Goal: Information Seeking & Learning: Learn about a topic

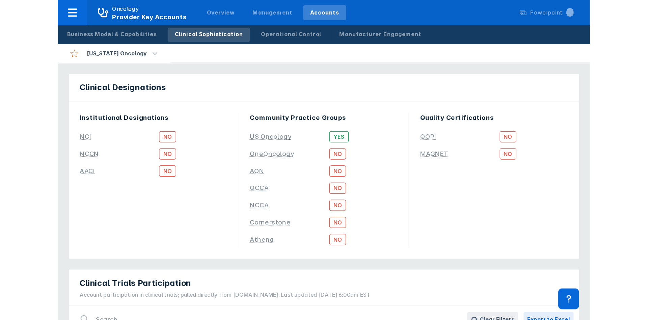
scroll to position [7, 0]
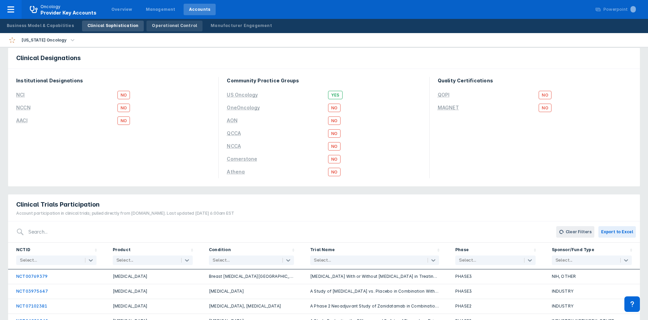
click at [174, 28] on div "Operational Control" at bounding box center [174, 26] width 45 height 6
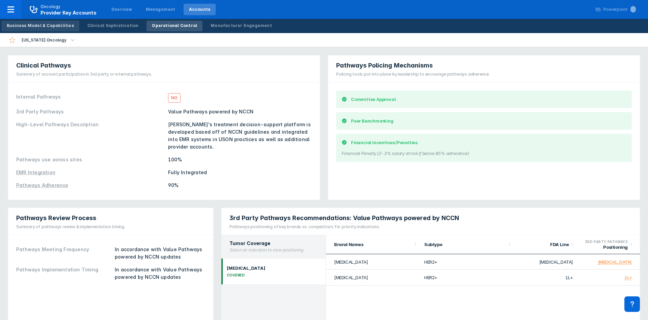
click at [63, 23] on div "Business Model & Capabilities" at bounding box center [40, 26] width 67 height 6
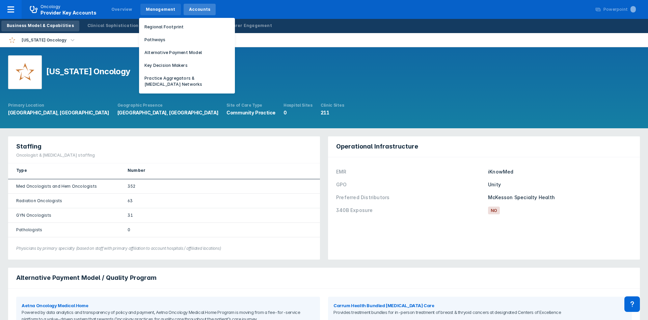
click at [147, 8] on div "Management" at bounding box center [161, 9] width 30 height 6
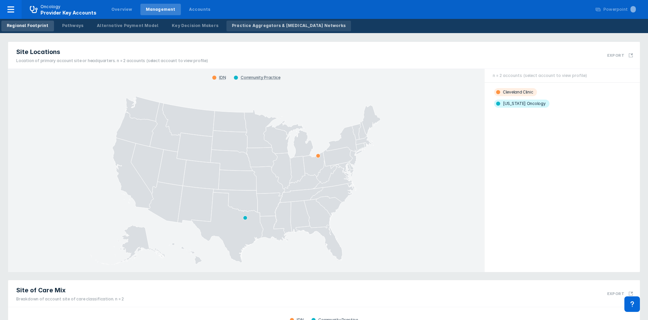
click at [236, 24] on div "Practice Aggregators & [MEDICAL_DATA] Networks" at bounding box center [289, 26] width 114 height 6
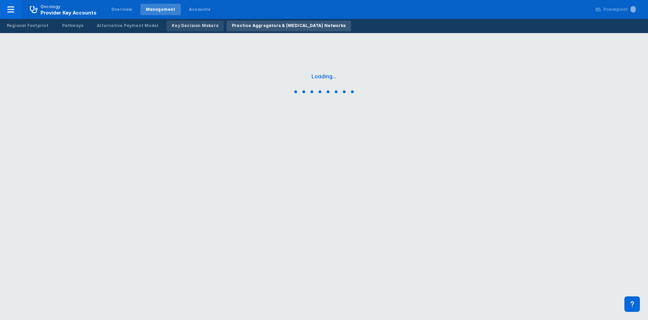
click at [203, 27] on div "Key Decision Makers" at bounding box center [195, 26] width 47 height 6
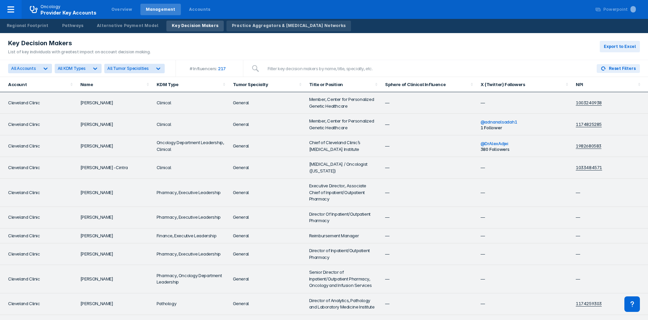
click at [260, 31] on link "Practice Aggregators & [MEDICAL_DATA] Networks" at bounding box center [288, 26] width 125 height 11
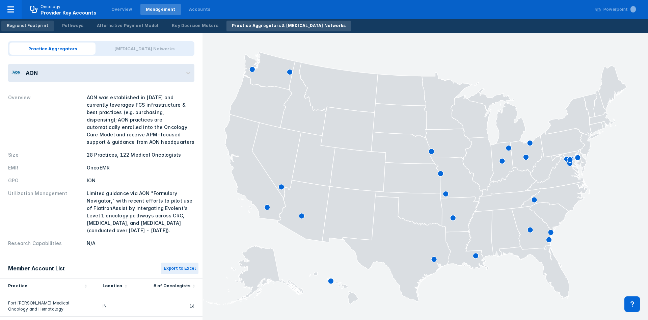
click at [41, 23] on div "Regional Footprint" at bounding box center [28, 26] width 42 height 6
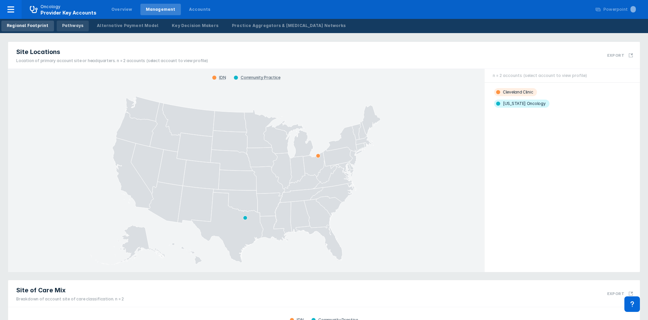
click at [63, 27] on div "Pathways" at bounding box center [73, 26] width 22 height 6
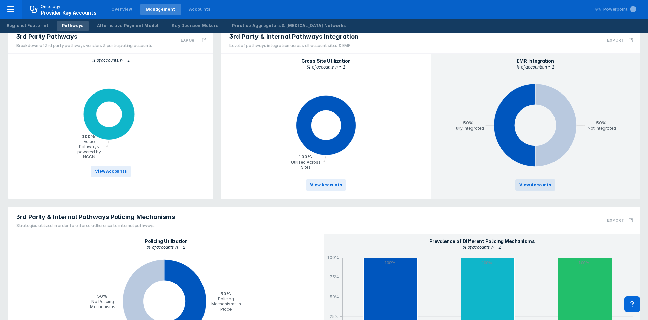
scroll to position [191, 0]
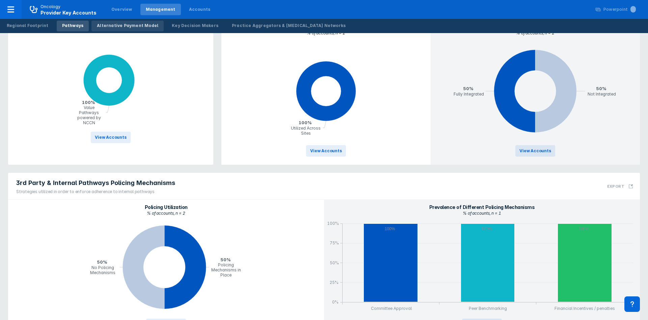
click at [125, 30] on link "Alternative Payment Model" at bounding box center [127, 26] width 72 height 11
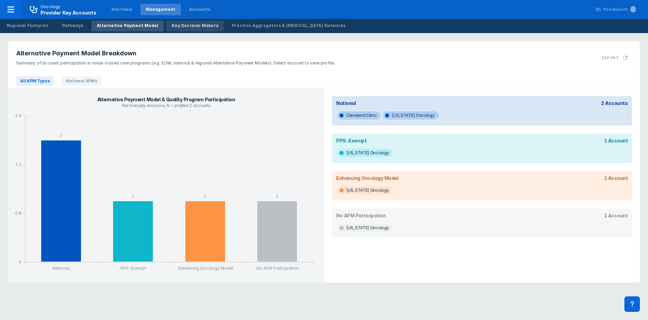
click at [196, 26] on div "Key Decision Makers" at bounding box center [195, 26] width 47 height 6
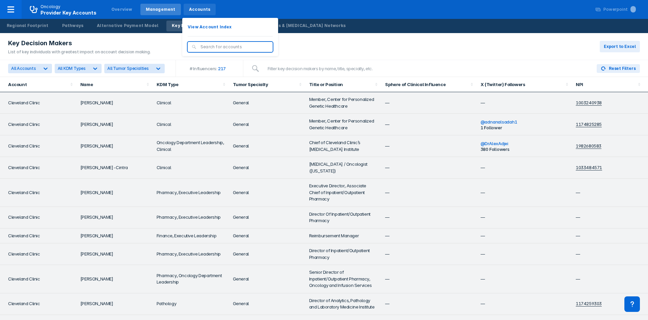
click at [194, 11] on div "Accounts" at bounding box center [200, 9] width 22 height 6
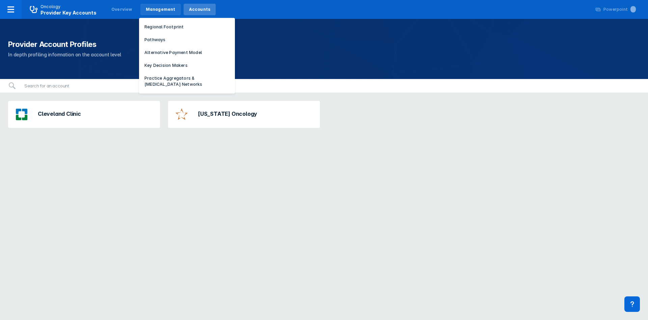
click at [167, 9] on div "Management" at bounding box center [161, 9] width 30 height 6
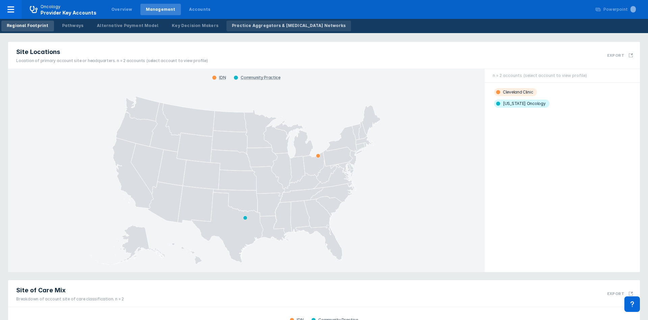
click at [267, 27] on div "Practice Aggregators & [MEDICAL_DATA] Networks" at bounding box center [289, 26] width 114 height 6
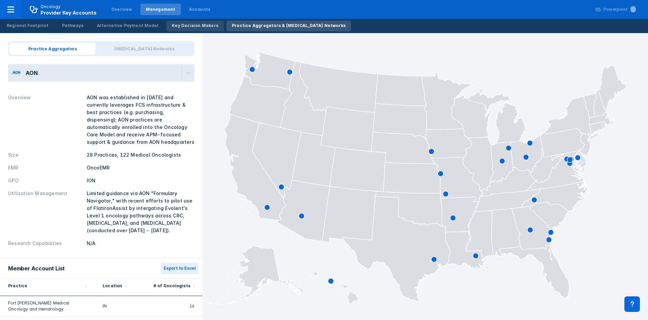
click at [202, 25] on div "Key Decision Makers" at bounding box center [195, 26] width 47 height 6
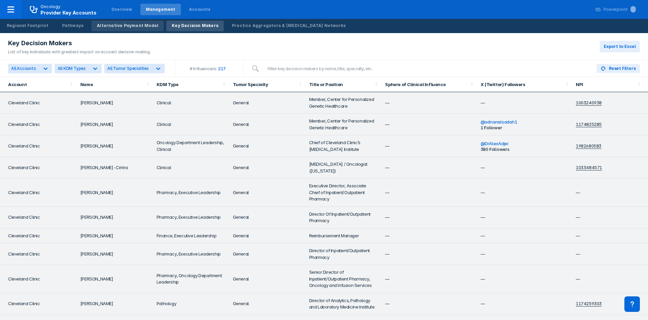
click at [144, 27] on div "Alternative Payment Model" at bounding box center [127, 26] width 61 height 6
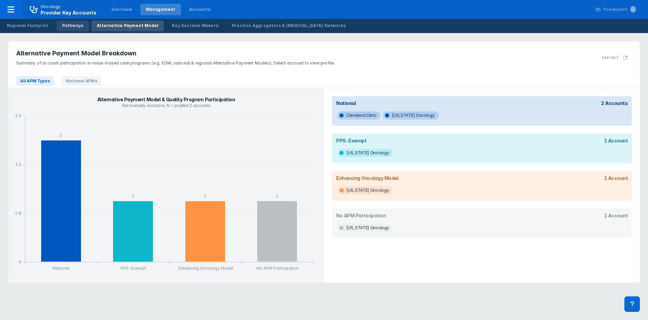
click at [68, 29] on link "Pathways" at bounding box center [73, 26] width 32 height 11
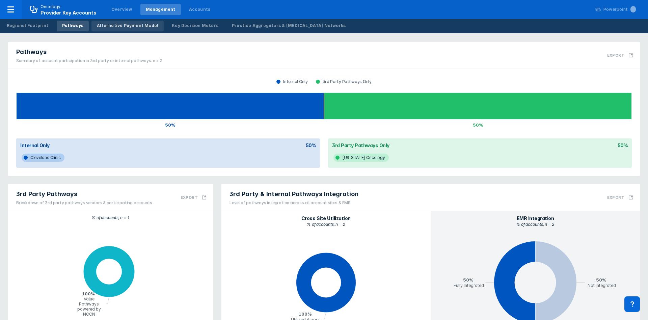
click at [114, 29] on link "Alternative Payment Model" at bounding box center [127, 26] width 72 height 11
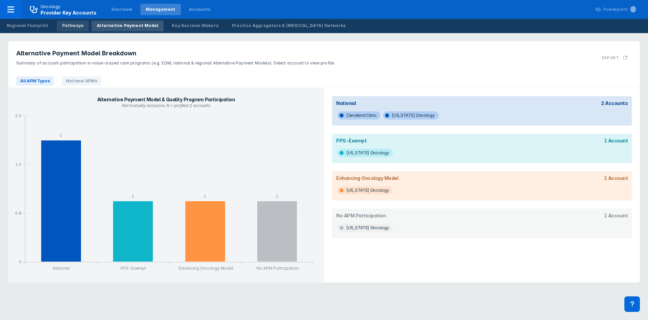
click at [63, 28] on div "Pathways" at bounding box center [73, 26] width 22 height 6
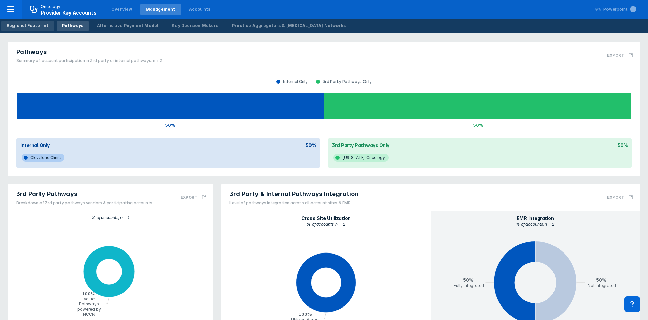
click at [46, 26] on link "Regional Footprint" at bounding box center [27, 26] width 53 height 11
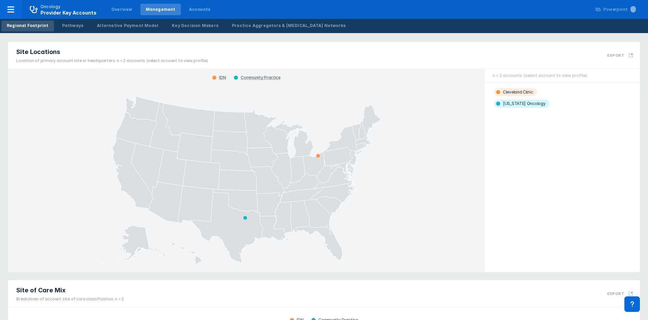
click at [102, 31] on div "Regional Footprint Pathways Alternative Payment Model Key Decision Makers Pract…" at bounding box center [176, 26] width 352 height 14
click at [104, 27] on div "Alternative Payment Model" at bounding box center [127, 26] width 61 height 6
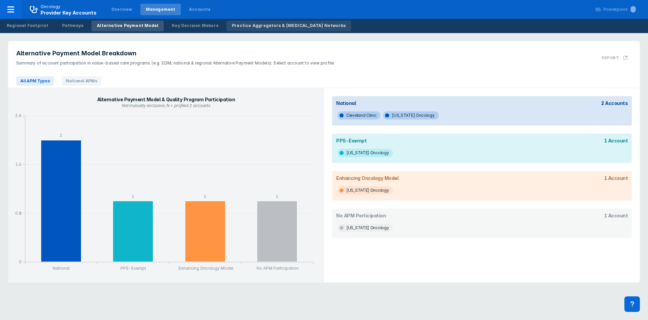
click at [261, 28] on div "Practice Aggregators & [MEDICAL_DATA] Networks" at bounding box center [289, 26] width 114 height 6
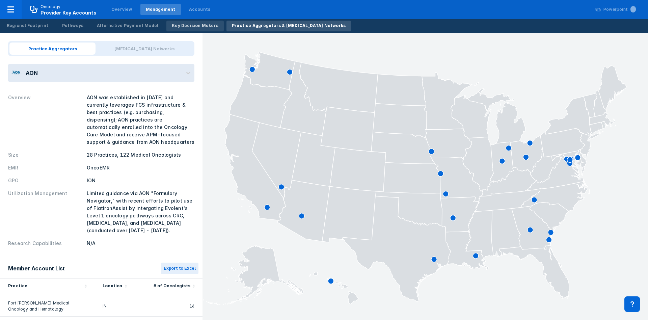
click at [172, 28] on div "Key Decision Makers" at bounding box center [195, 26] width 47 height 6
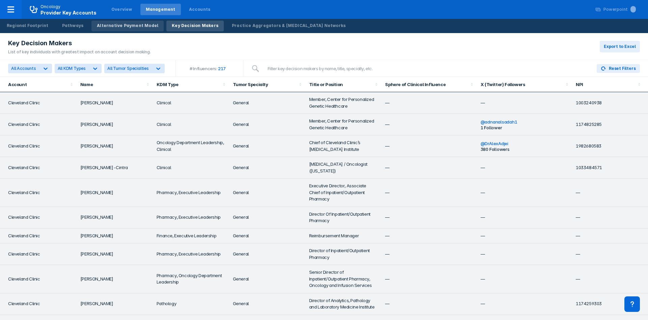
click at [132, 27] on div "Alternative Payment Model" at bounding box center [127, 26] width 61 height 6
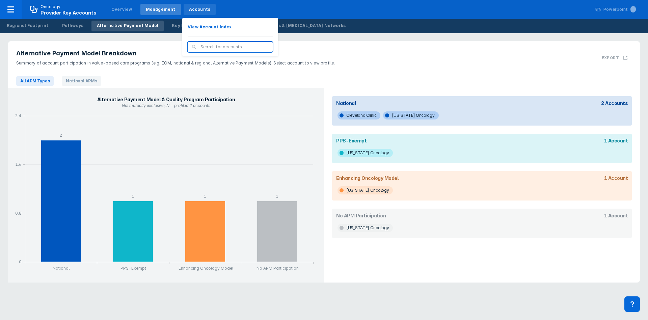
click at [191, 13] on div "Accounts" at bounding box center [200, 9] width 32 height 11
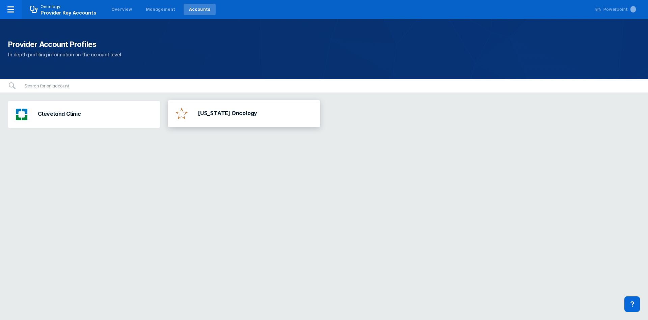
click at [233, 126] on div "[US_STATE] Oncology" at bounding box center [244, 113] width 152 height 27
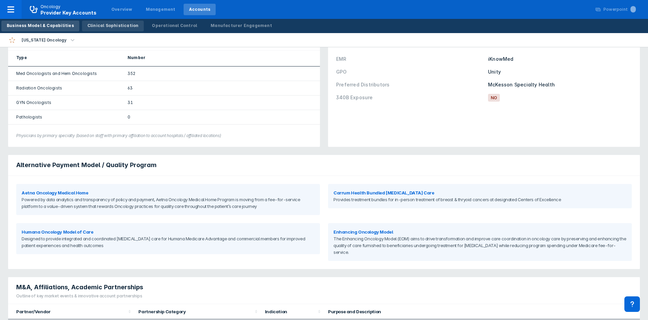
scroll to position [109, 0]
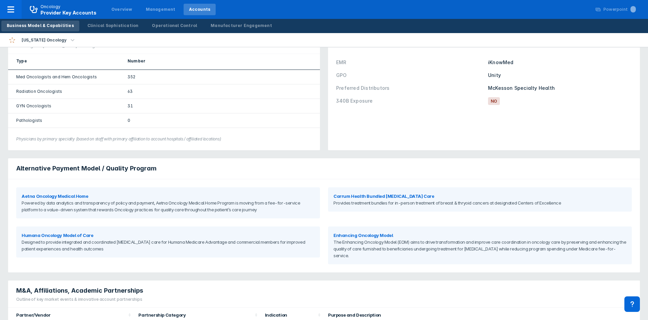
click at [111, 32] on div "Business Model & Capabilities Clinical Sophistication Operational Control Manuf…" at bounding box center [139, 26] width 279 height 14
click at [114, 28] on div "Clinical Sophistication" at bounding box center [112, 26] width 51 height 6
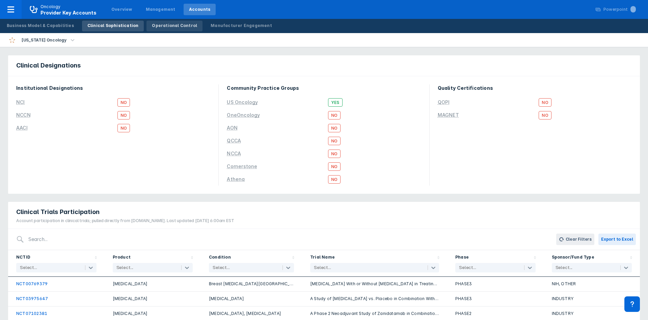
click at [175, 30] on link "Operational Control" at bounding box center [174, 26] width 56 height 11
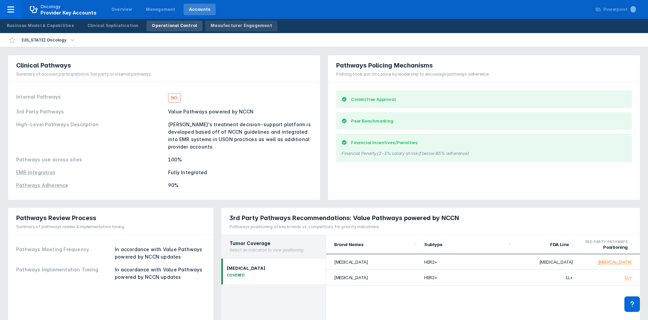
click at [222, 24] on div "Manufacturer Engagement" at bounding box center [241, 26] width 61 height 6
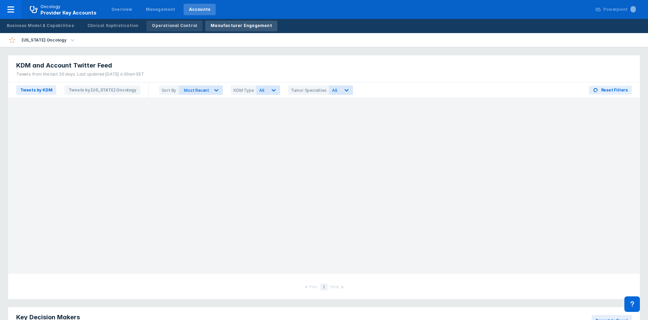
click at [169, 28] on div "Operational Control" at bounding box center [174, 26] width 45 height 6
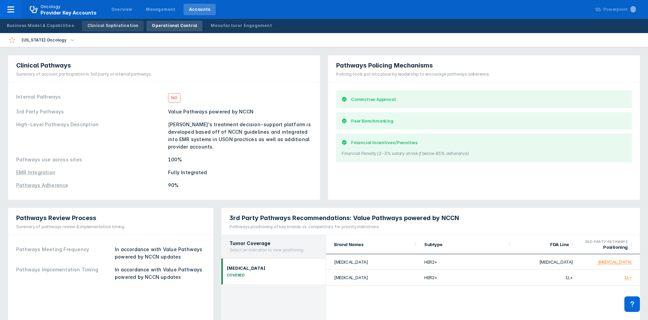
click at [119, 28] on div "Clinical Sophistication" at bounding box center [112, 26] width 51 height 6
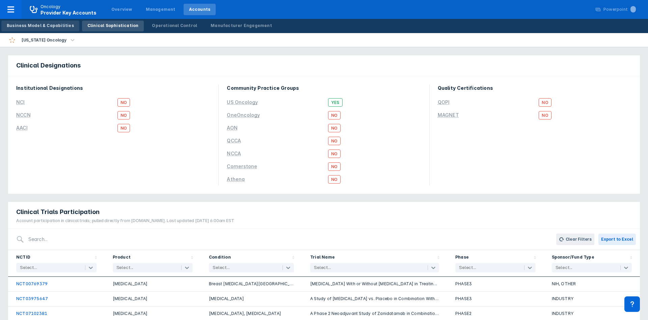
click at [59, 29] on link "Business Model & Capabilities" at bounding box center [40, 26] width 78 height 11
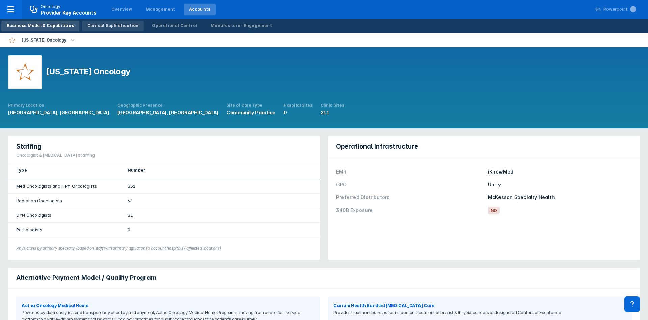
click at [125, 26] on div "Clinical Sophistication" at bounding box center [112, 26] width 51 height 6
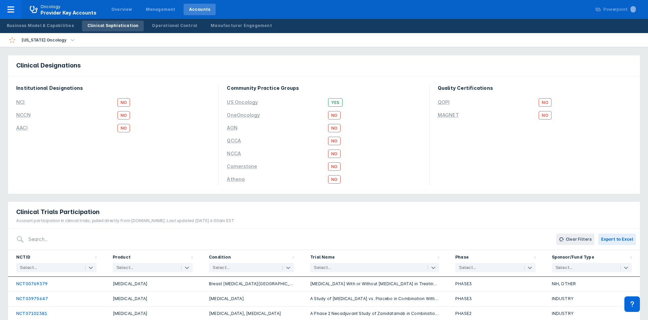
click at [288, 23] on div "Business Model & Capabilities Clinical Sophistication Operational Control Manuf…" at bounding box center [324, 26] width 648 height 14
click at [167, 26] on div "Operational Control" at bounding box center [174, 26] width 45 height 6
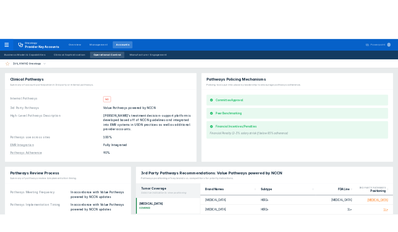
scroll to position [7, 0]
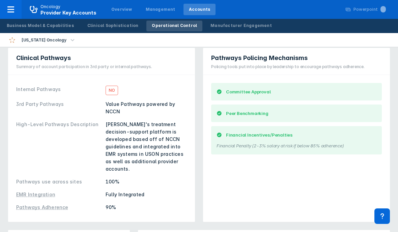
click at [128, 15] on div "Overview Management Accounts" at bounding box center [161, 9] width 112 height 19
click at [125, 10] on div "Overview" at bounding box center [121, 9] width 21 height 6
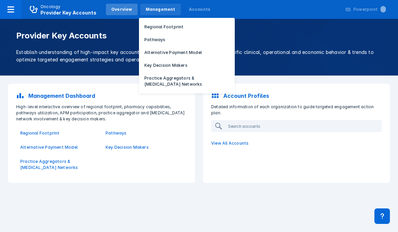
click at [149, 12] on div "Management" at bounding box center [161, 9] width 30 height 6
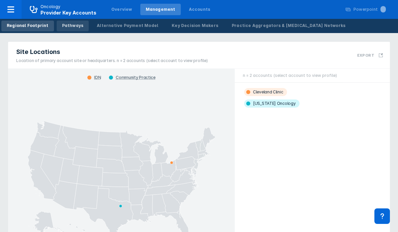
click at [70, 22] on link "Pathways" at bounding box center [73, 26] width 32 height 11
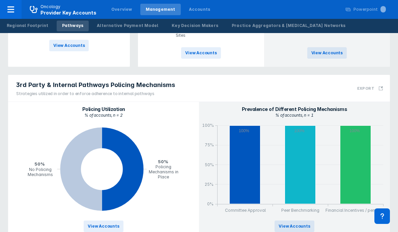
scroll to position [285, 0]
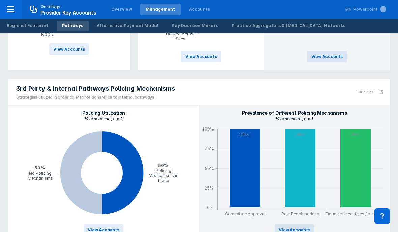
click at [125, 32] on div "Regional Footprint Pathways Alternative Payment Model Key Decision Makers Pract…" at bounding box center [176, 26] width 352 height 14
click at [123, 28] on div "Alternative Payment Model" at bounding box center [127, 26] width 61 height 6
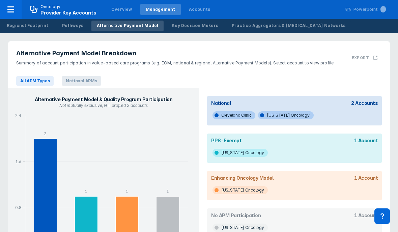
click at [89, 80] on span "National APMs" at bounding box center [81, 80] width 39 height 9
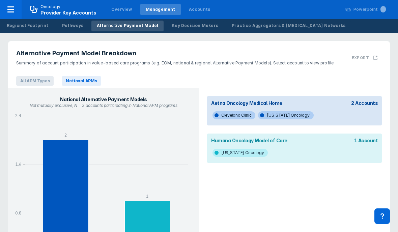
click at [41, 82] on span "All APM Types" at bounding box center [34, 80] width 37 height 9
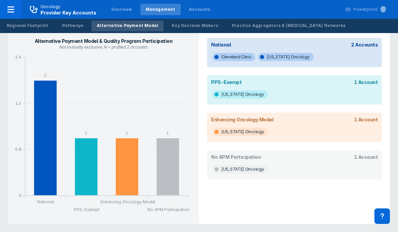
scroll to position [42, 0]
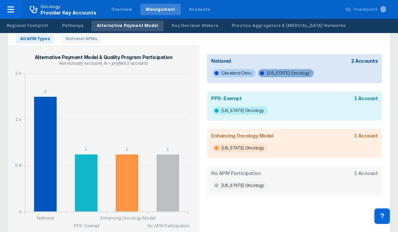
click at [277, 76] on span "[US_STATE] Oncology" at bounding box center [285, 73] width 55 height 8
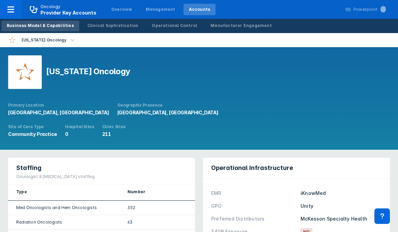
click at [140, 53] on div "[US_STATE] Oncology Primary Location [GEOGRAPHIC_DATA], [GEOGRAPHIC_DATA] Geogr…" at bounding box center [133, 98] width 266 height 103
click at [149, 53] on div "[US_STATE] Oncology Primary Location [GEOGRAPHIC_DATA], [GEOGRAPHIC_DATA] Geogr…" at bounding box center [133, 98] width 266 height 103
click at [156, 55] on div "[US_STATE] Oncology Primary Location [GEOGRAPHIC_DATA], [GEOGRAPHIC_DATA] Geogr…" at bounding box center [133, 98] width 266 height 103
click at [156, 54] on div "[US_STATE] Oncology Primary Location [GEOGRAPHIC_DATA], [GEOGRAPHIC_DATA] Geogr…" at bounding box center [133, 98] width 266 height 103
click at [110, 50] on div "[US_STATE] Oncology Primary Location [GEOGRAPHIC_DATA], [GEOGRAPHIC_DATA] Geogr…" at bounding box center [133, 98] width 266 height 103
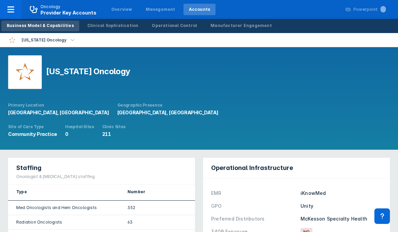
click at [112, 52] on div "[US_STATE] Oncology Primary Location [GEOGRAPHIC_DATA], [GEOGRAPHIC_DATA] Geogr…" at bounding box center [133, 98] width 266 height 103
click at [126, 52] on div "[US_STATE] Oncology Primary Location [GEOGRAPHIC_DATA], [GEOGRAPHIC_DATA] Geogr…" at bounding box center [133, 98] width 266 height 103
click at [148, 50] on div "[US_STATE] Oncology Primary Location [GEOGRAPHIC_DATA], [GEOGRAPHIC_DATA] Geogr…" at bounding box center [133, 98] width 266 height 103
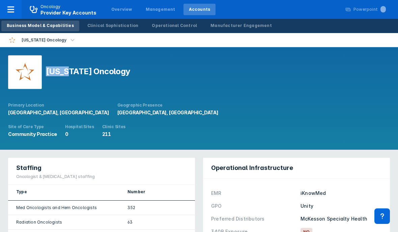
click at [156, 52] on div "[US_STATE] Oncology Primary Location [GEOGRAPHIC_DATA], [GEOGRAPHIC_DATA] Geogr…" at bounding box center [133, 98] width 266 height 103
click at [124, 55] on div "[US_STATE] Oncology" at bounding box center [132, 72] width 249 height 35
click at [117, 72] on div "[US_STATE] Oncology" at bounding box center [132, 72] width 249 height 35
click at [118, 68] on div "[US_STATE] Oncology" at bounding box center [132, 72] width 249 height 35
click at [105, 26] on div "Clinical Sophistication" at bounding box center [112, 26] width 51 height 6
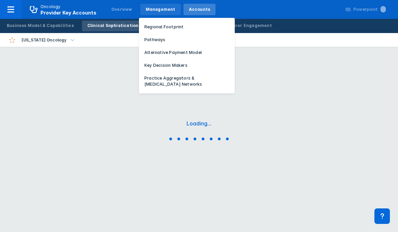
click at [144, 15] on div "Management" at bounding box center [160, 9] width 40 height 11
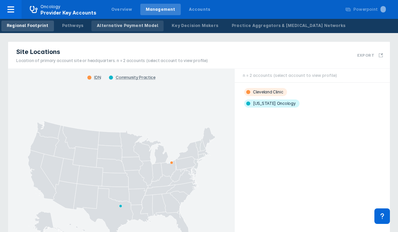
click at [128, 25] on div "Alternative Payment Model" at bounding box center [127, 26] width 61 height 6
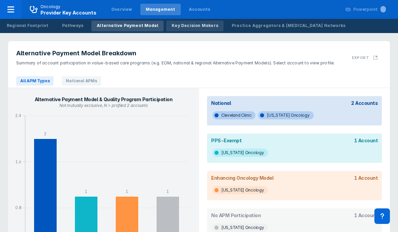
click at [174, 29] on link "Key Decision Makers" at bounding box center [194, 26] width 57 height 11
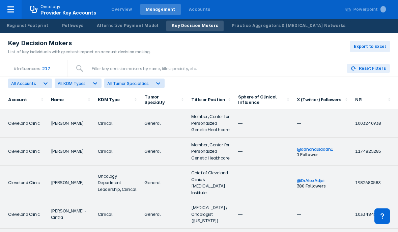
scroll to position [21, 0]
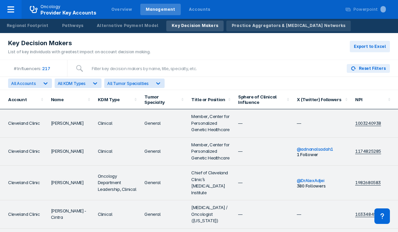
click at [239, 26] on div "Practice Aggregators & [MEDICAL_DATA] Networks" at bounding box center [289, 26] width 114 height 6
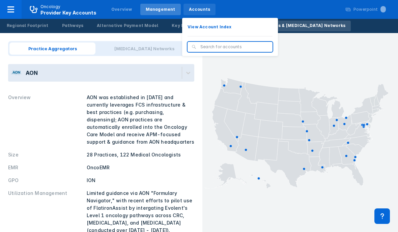
click at [189, 11] on div "Accounts" at bounding box center [200, 9] width 22 height 6
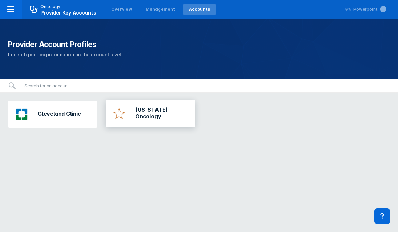
click at [176, 124] on div "[US_STATE] Oncology" at bounding box center [150, 114] width 84 height 22
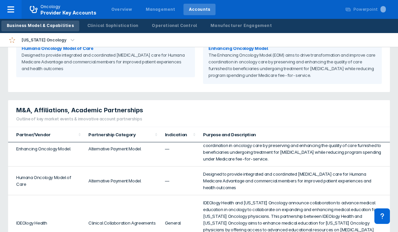
scroll to position [386, 0]
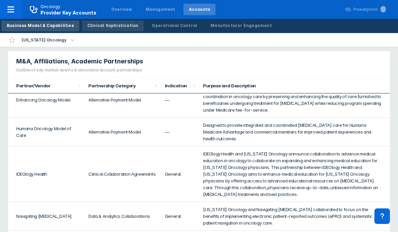
click at [121, 25] on div "Clinical Sophistication" at bounding box center [112, 26] width 51 height 6
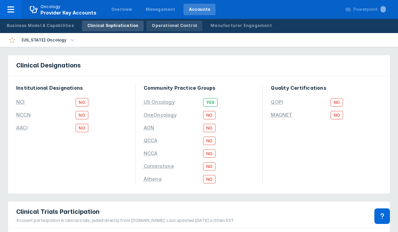
click at [165, 26] on div "Operational Control" at bounding box center [174, 26] width 45 height 6
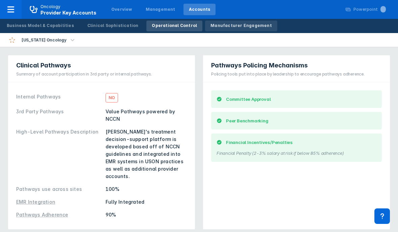
click at [211, 27] on div "Manufacturer Engagement" at bounding box center [241, 26] width 61 height 6
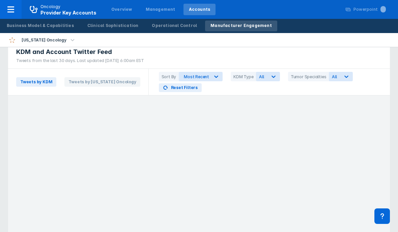
scroll to position [13, 0]
